Goal: Task Accomplishment & Management: Use online tool/utility

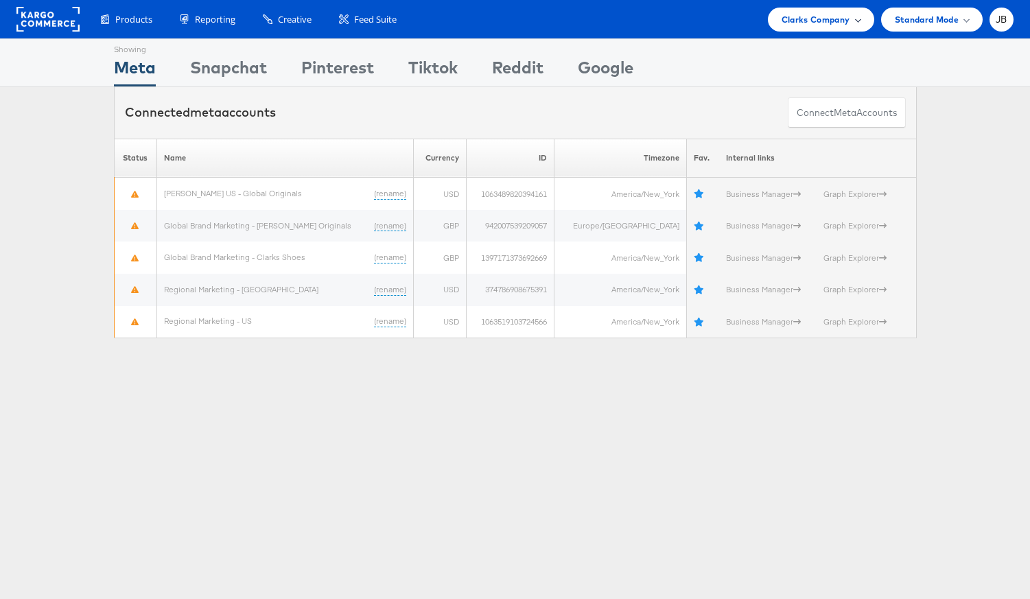
click at [811, 25] on span "Clarks Company" at bounding box center [815, 19] width 69 height 14
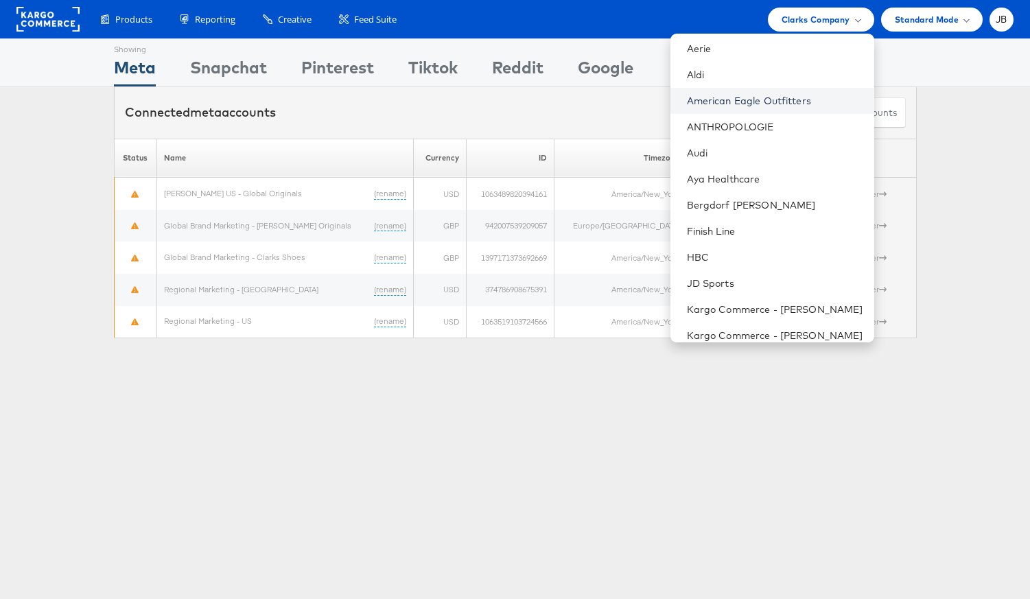
scroll to position [62, 0]
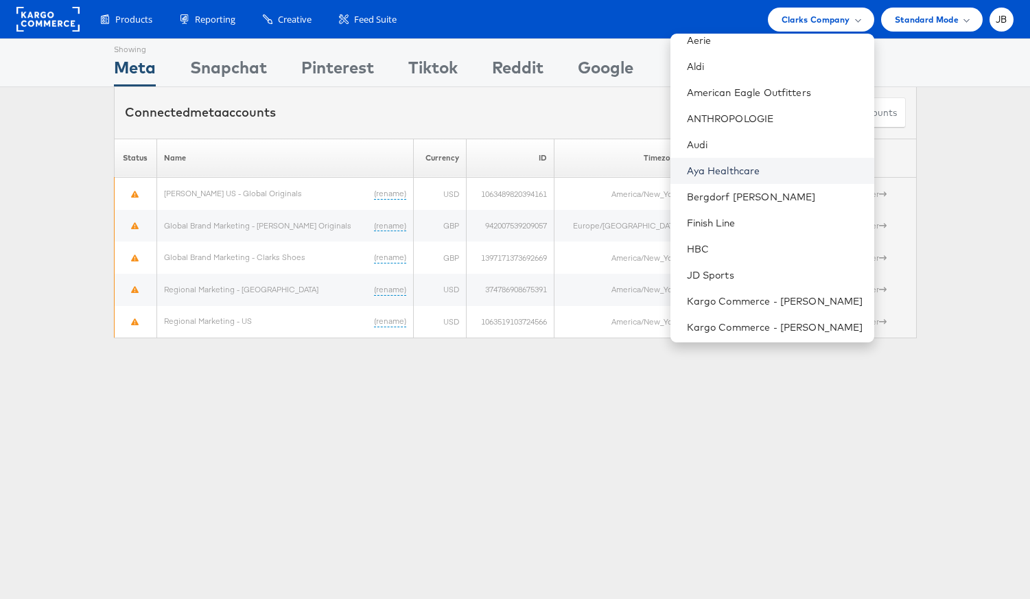
click at [753, 171] on link "Aya Healthcare" at bounding box center [775, 171] width 176 height 14
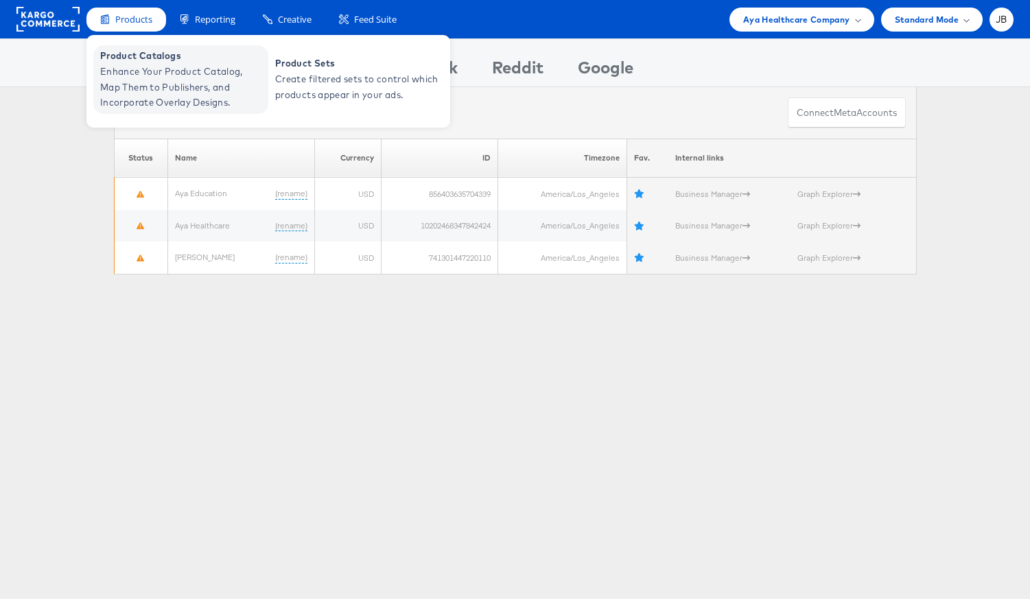
click at [140, 59] on span "Product Catalogs" at bounding box center [182, 56] width 165 height 16
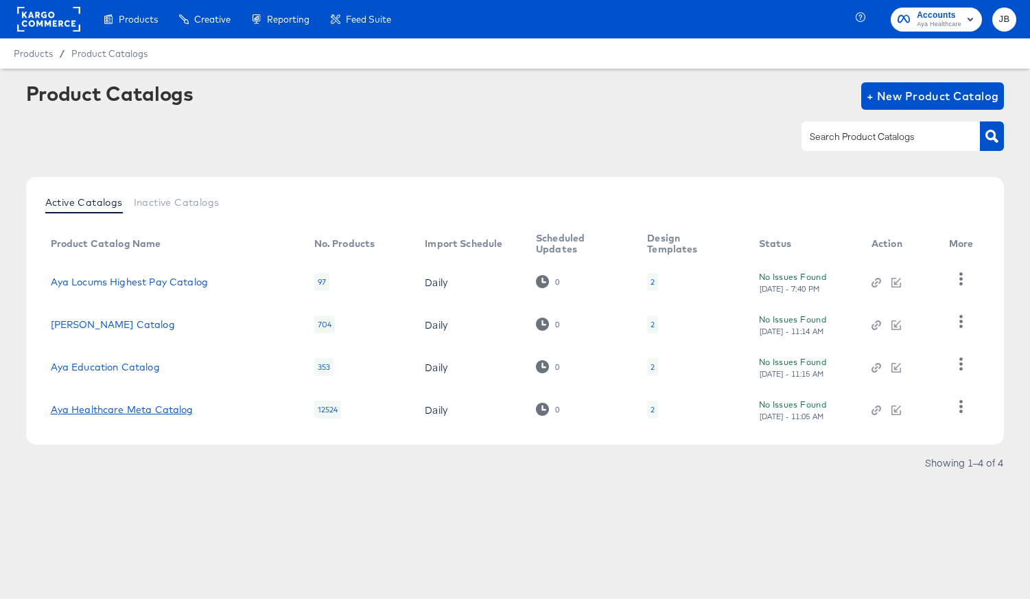
click at [152, 407] on link "Aya Healthcare Meta Catalog" at bounding box center [122, 409] width 143 height 11
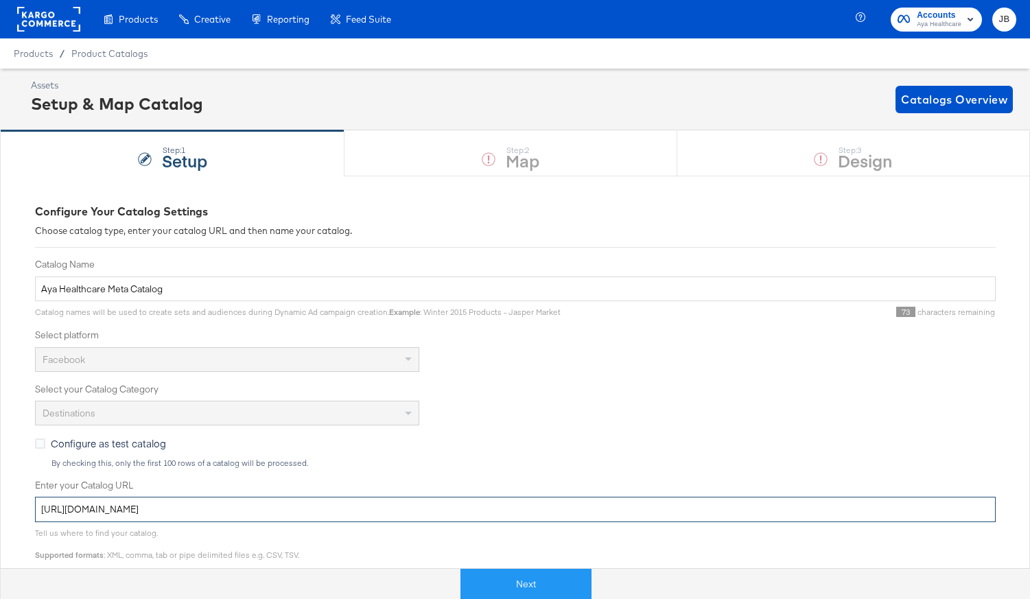
click at [401, 506] on input "[URL][DOMAIN_NAME]" at bounding box center [515, 509] width 961 height 25
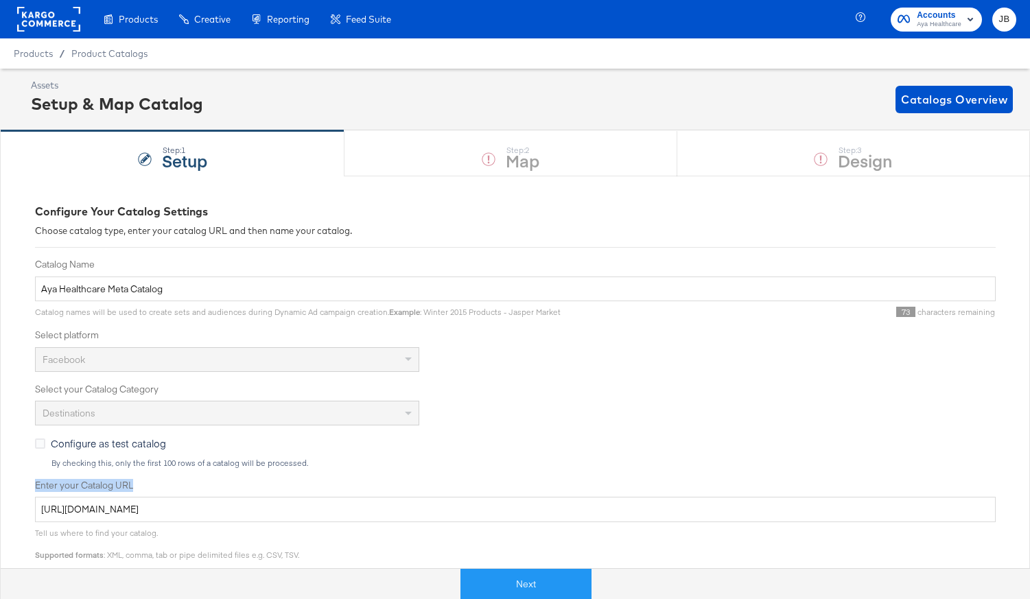
drag, startPoint x: 128, startPoint y: 482, endPoint x: 26, endPoint y: 487, distance: 101.7
click at [26, 487] on div "Configure Your Catalog Settings Choose catalog type, enter your catalog URL and…" at bounding box center [515, 529] width 1030 height 707
copy label "Enter your Catalog URL"
